Goal: Task Accomplishment & Management: Manage account settings

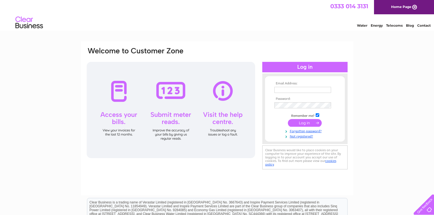
type input "info@norwichlockandsafe.co.uk"
click at [304, 122] on input "submit" at bounding box center [305, 123] width 34 height 8
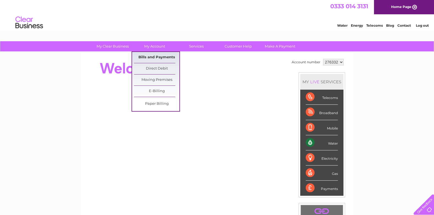
click at [154, 56] on link "Bills and Payments" at bounding box center [156, 57] width 45 height 11
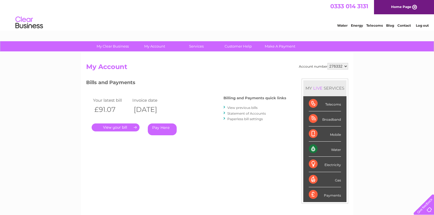
click at [133, 126] on link "." at bounding box center [116, 128] width 48 height 8
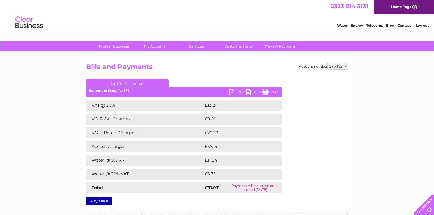
click at [239, 92] on link "PDF" at bounding box center [237, 93] width 17 height 8
